Goal: Find specific page/section: Find specific page/section

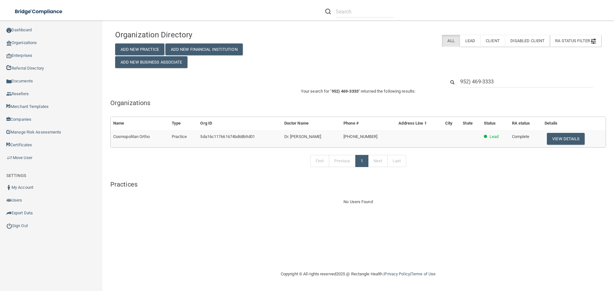
click at [469, 79] on input "952) 469-3333" at bounding box center [526, 82] width 133 height 12
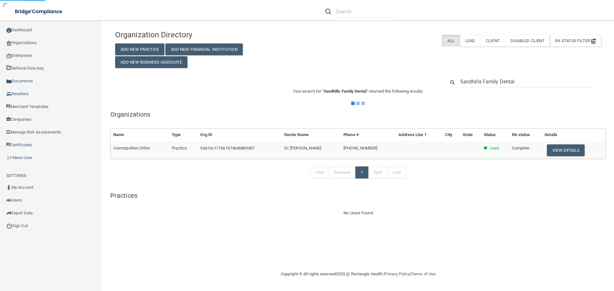
type input "Sandhills Family Dental"
click at [379, 71] on div "Organization Directory Add New Practice Add New Financial Institution Add New B…" at bounding box center [358, 122] width 486 height 190
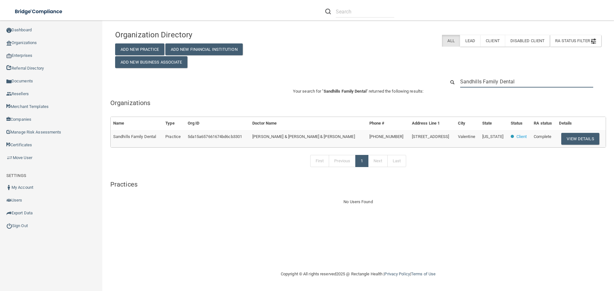
drag, startPoint x: 491, startPoint y: 81, endPoint x: 526, endPoint y: 79, distance: 35.5
click at [526, 79] on input "Sandhills Family Dental" at bounding box center [526, 82] width 133 height 12
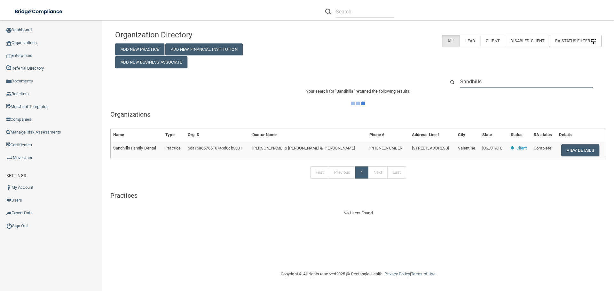
type input "Sandhills"
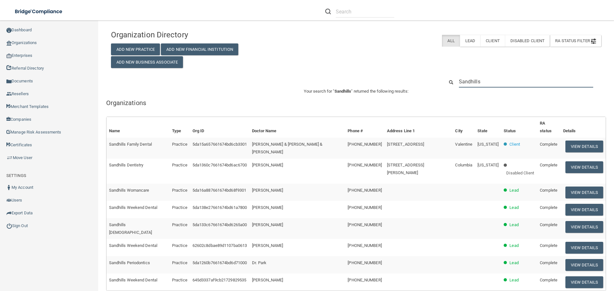
click at [484, 78] on input "Sandhills" at bounding box center [526, 82] width 134 height 12
paste input "[PERSON_NAME][EMAIL_ADDRESS][PERSON_NAME][DOMAIN_NAME]"
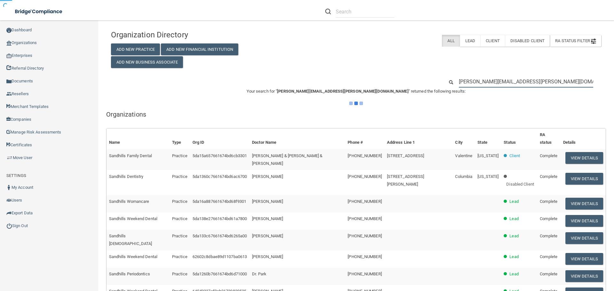
type input "[PERSON_NAME][EMAIL_ADDRESS][PERSON_NAME][DOMAIN_NAME]"
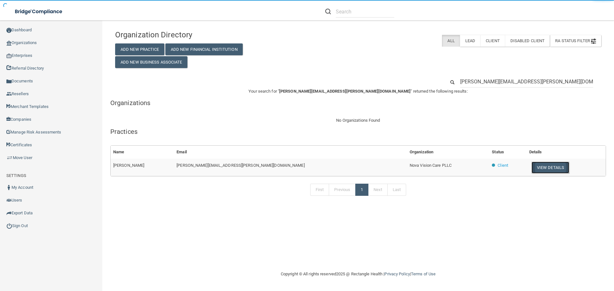
click at [531, 168] on button "View Details" at bounding box center [550, 168] width 38 height 12
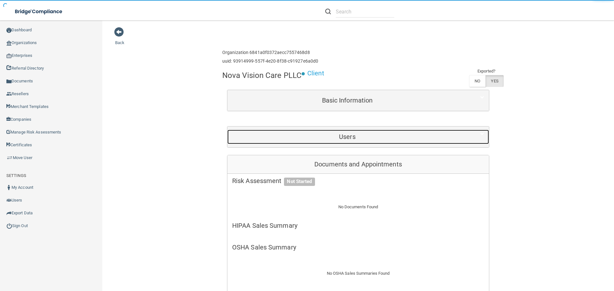
click at [332, 134] on h5 "Users" at bounding box center [347, 136] width 230 height 7
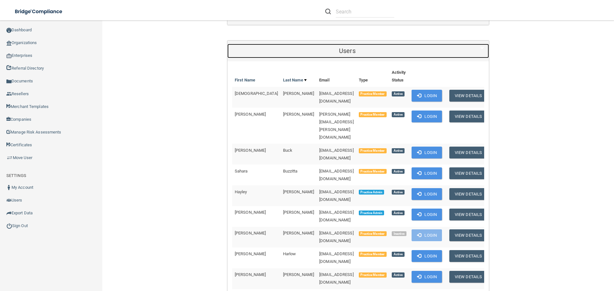
scroll to position [96, 0]
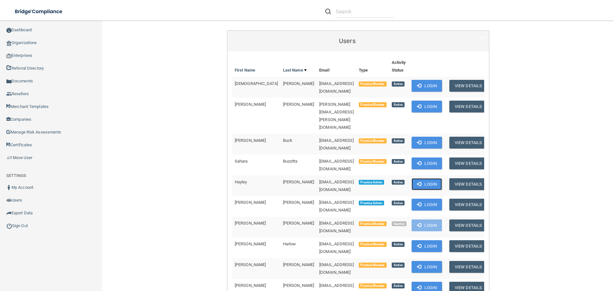
click at [423, 178] on button "Login" at bounding box center [426, 184] width 30 height 12
click at [23, 44] on link "Organizations" at bounding box center [51, 42] width 103 height 13
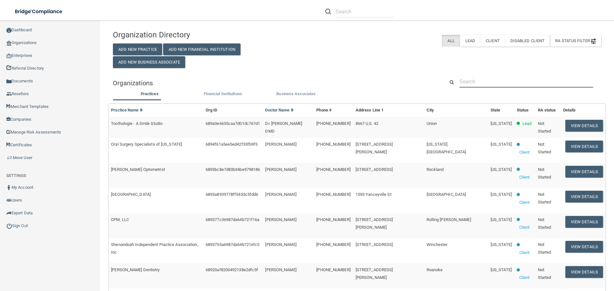
click at [484, 86] on input "text" at bounding box center [526, 82] width 134 height 12
paste input "[EMAIL_ADDRESS][DOMAIN_NAME]"
type input "[EMAIL_ADDRESS][DOMAIN_NAME]"
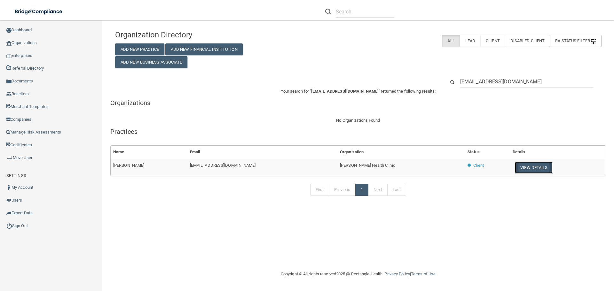
click at [515, 171] on button "View Details" at bounding box center [534, 168] width 38 height 12
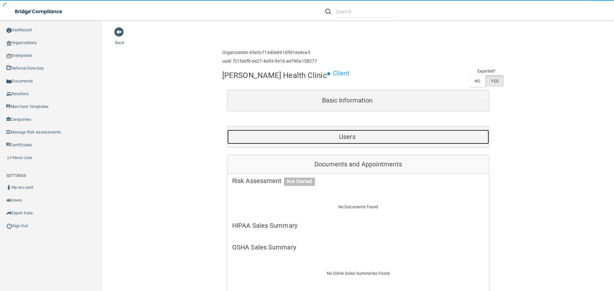
click at [341, 134] on h5 "Users" at bounding box center [347, 136] width 230 height 7
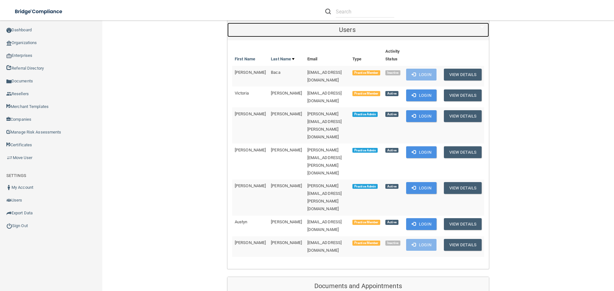
scroll to position [128, 0]
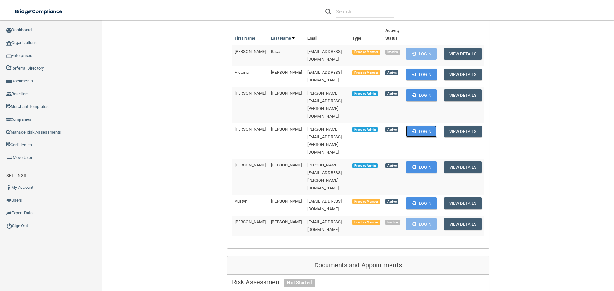
click at [421, 126] on button "Login" at bounding box center [421, 132] width 30 height 12
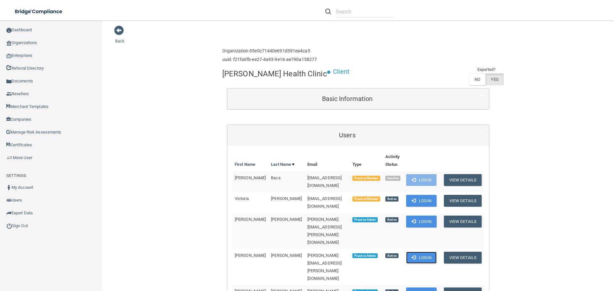
scroll to position [0, 0]
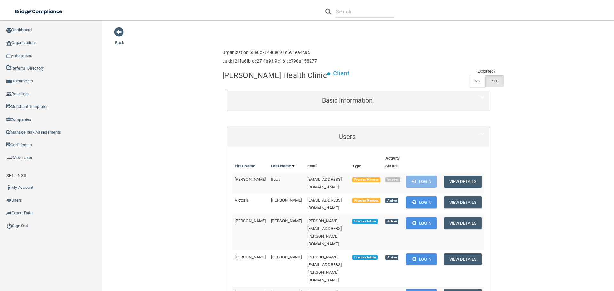
click at [249, 76] on h4 "[PERSON_NAME] Health Clinic" at bounding box center [274, 75] width 105 height 8
copy div "[PERSON_NAME] Health Clinic"
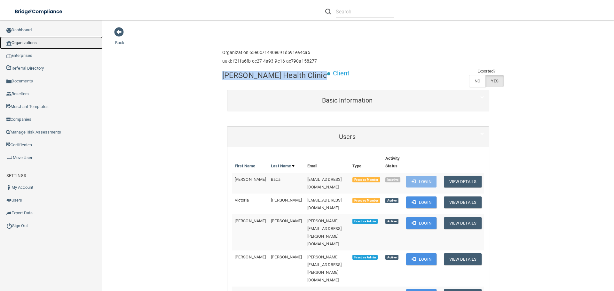
click at [33, 41] on link "Organizations" at bounding box center [51, 42] width 103 height 13
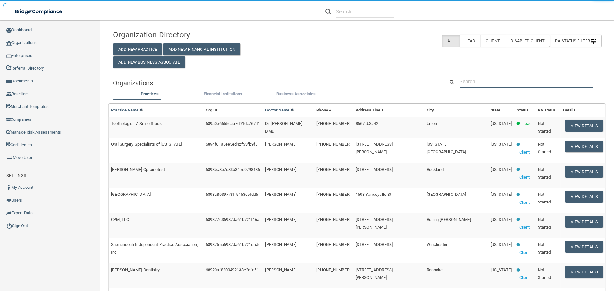
click at [483, 76] on input "text" at bounding box center [526, 82] width 134 height 12
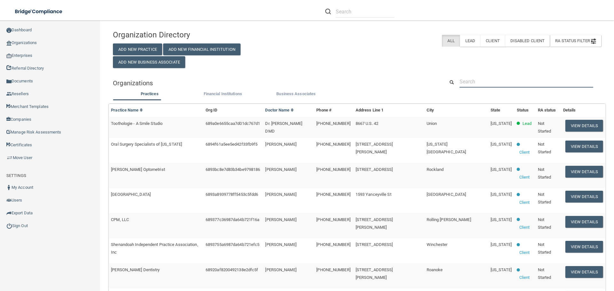
paste input "[EMAIL_ADDRESS][DOMAIN_NAME]"
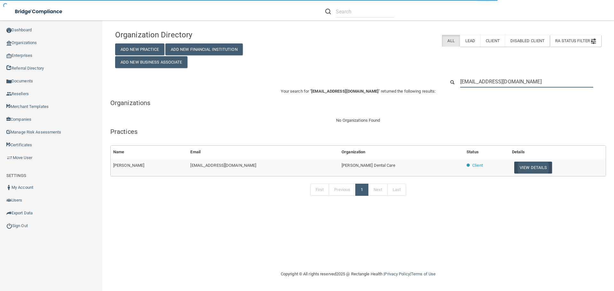
type input "[EMAIL_ADDRESS][DOMAIN_NAME]"
click at [522, 166] on button "View Details" at bounding box center [533, 168] width 38 height 12
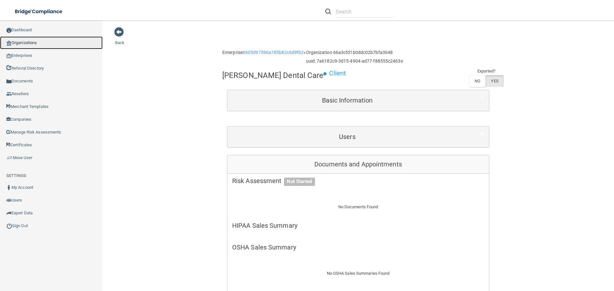
click at [35, 41] on link "Organizations" at bounding box center [51, 42] width 103 height 13
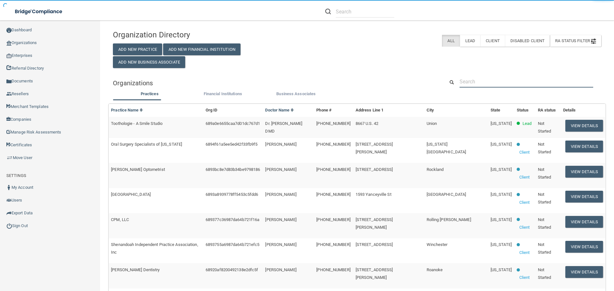
click at [464, 77] on input "text" at bounding box center [526, 82] width 134 height 12
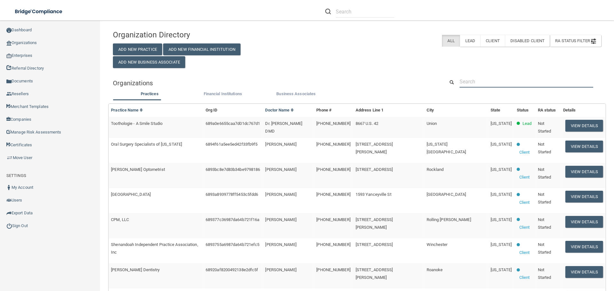
paste input "[EMAIL_ADDRESS][DOMAIN_NAME]"
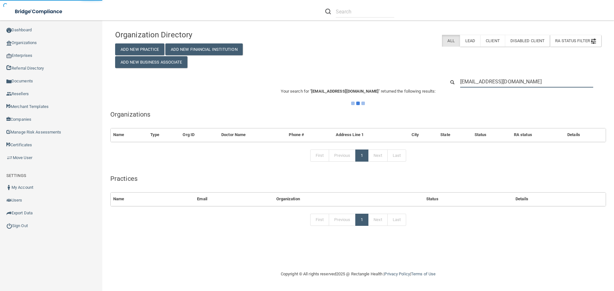
type input "[EMAIL_ADDRESS][DOMAIN_NAME]"
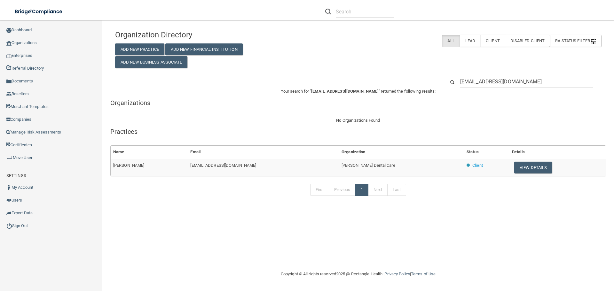
click at [369, 162] on td "[PERSON_NAME] Dental Care" at bounding box center [401, 167] width 125 height 17
copy tr "[PERSON_NAME] Dental Care"
click at [521, 170] on button "View Details" at bounding box center [533, 168] width 38 height 12
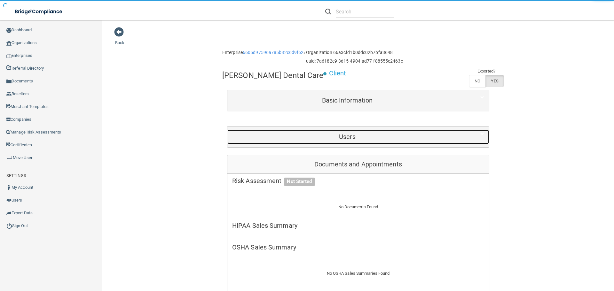
click at [317, 136] on h5 "Users" at bounding box center [347, 136] width 230 height 7
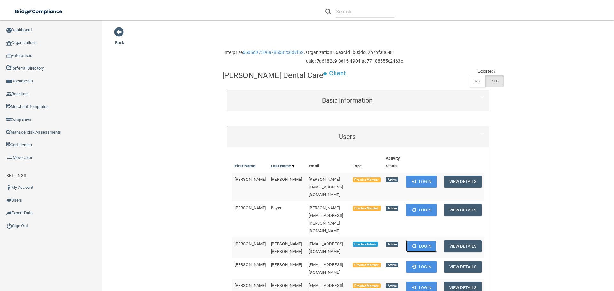
click at [423, 240] on button "Login" at bounding box center [421, 246] width 30 height 12
click at [35, 44] on link "Organizations" at bounding box center [51, 42] width 103 height 13
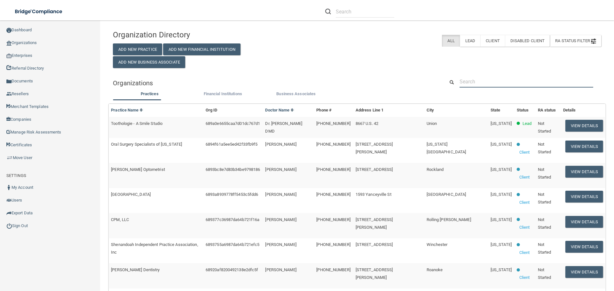
click at [473, 80] on input "text" at bounding box center [526, 82] width 134 height 12
paste input "[EMAIL_ADDRESS][DOMAIN_NAME]"
type input "[EMAIL_ADDRESS][DOMAIN_NAME]"
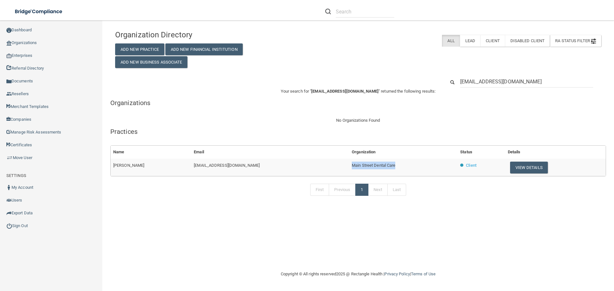
drag, startPoint x: 359, startPoint y: 167, endPoint x: 312, endPoint y: 167, distance: 46.7
click at [312, 167] on tr "[PERSON_NAME] [PERSON_NAME][EMAIL_ADDRESS][DOMAIN_NAME] Main Street Dental Care…" at bounding box center [358, 167] width 495 height 17
copy tr "Main Street Dental Care"
click at [510, 166] on button "View Details" at bounding box center [529, 168] width 38 height 12
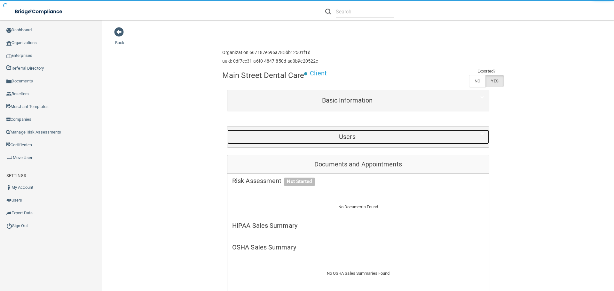
click at [291, 138] on h5 "Users" at bounding box center [347, 136] width 230 height 7
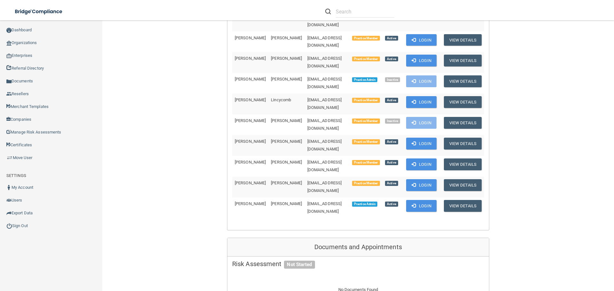
scroll to position [256, 0]
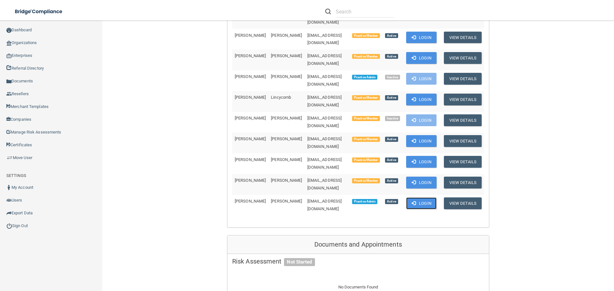
click at [406, 198] on button "Login" at bounding box center [421, 204] width 30 height 12
click at [48, 43] on link "Organizations" at bounding box center [51, 42] width 103 height 13
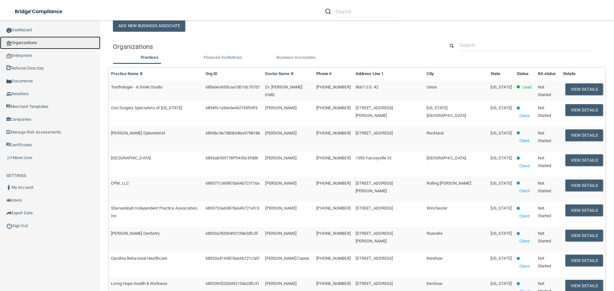
scroll to position [34, 0]
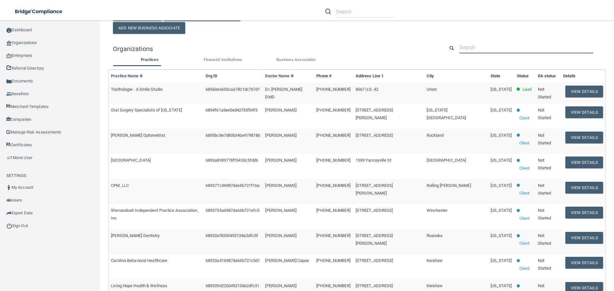
click at [497, 51] on input "text" at bounding box center [526, 48] width 134 height 12
paste input "[EMAIL_ADDRESS][DOMAIN_NAME]"
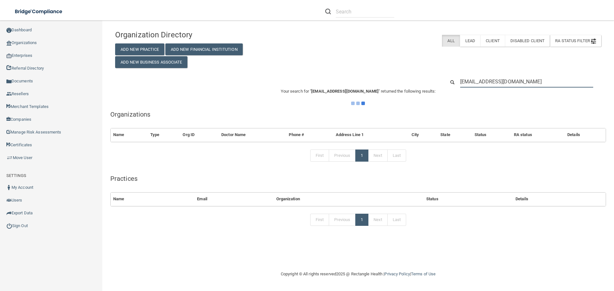
scroll to position [0, 0]
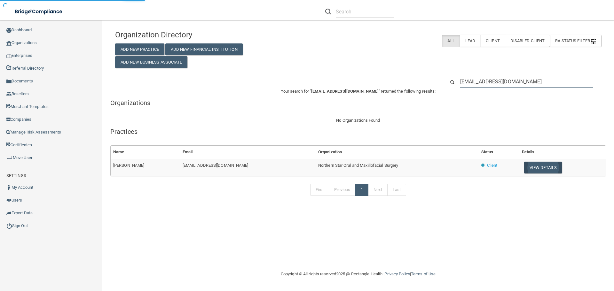
type input "[EMAIL_ADDRESS][DOMAIN_NAME]"
click at [541, 168] on button "View Details" at bounding box center [543, 168] width 38 height 12
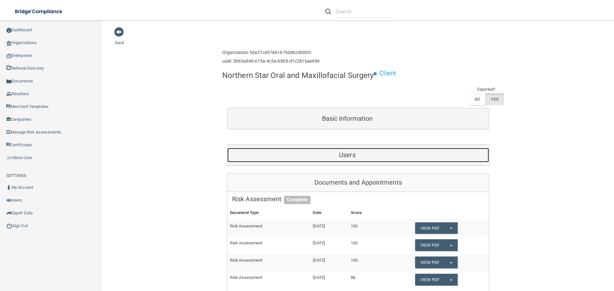
click at [277, 157] on h5 "Users" at bounding box center [347, 155] width 230 height 7
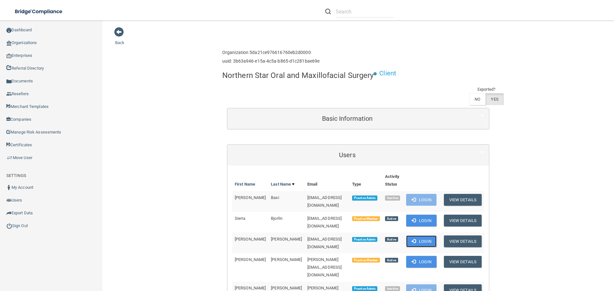
click at [420, 236] on button "Login" at bounding box center [421, 242] width 30 height 12
click at [265, 74] on h4 "Northern Star Oral and Maxillofacial Surgery" at bounding box center [297, 75] width 151 height 8
copy div "Northern Star Oral and Maxillofacial Surgery"
